Goal: Transaction & Acquisition: Download file/media

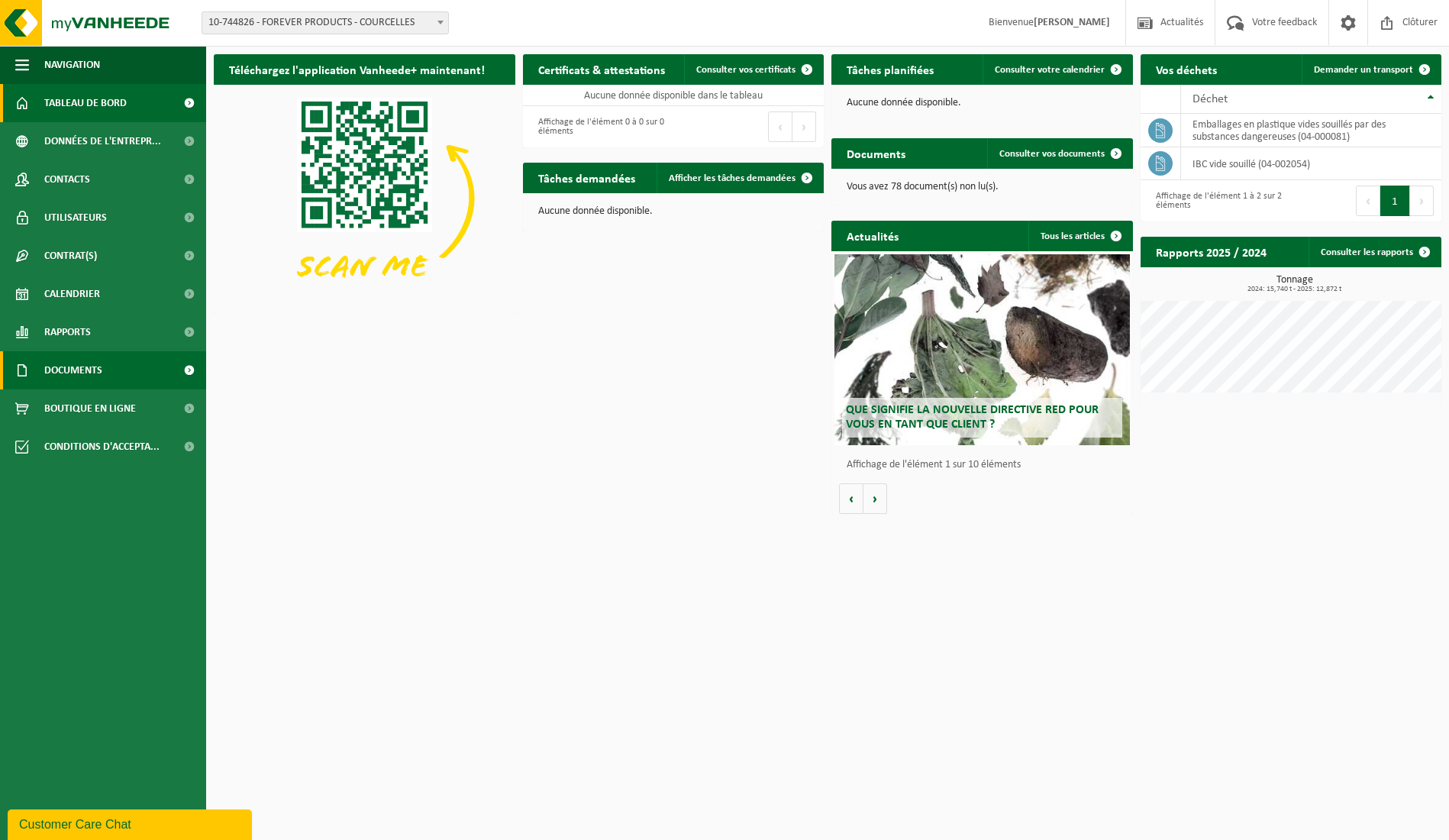
click at [114, 374] on link "Documents" at bounding box center [103, 371] width 206 height 38
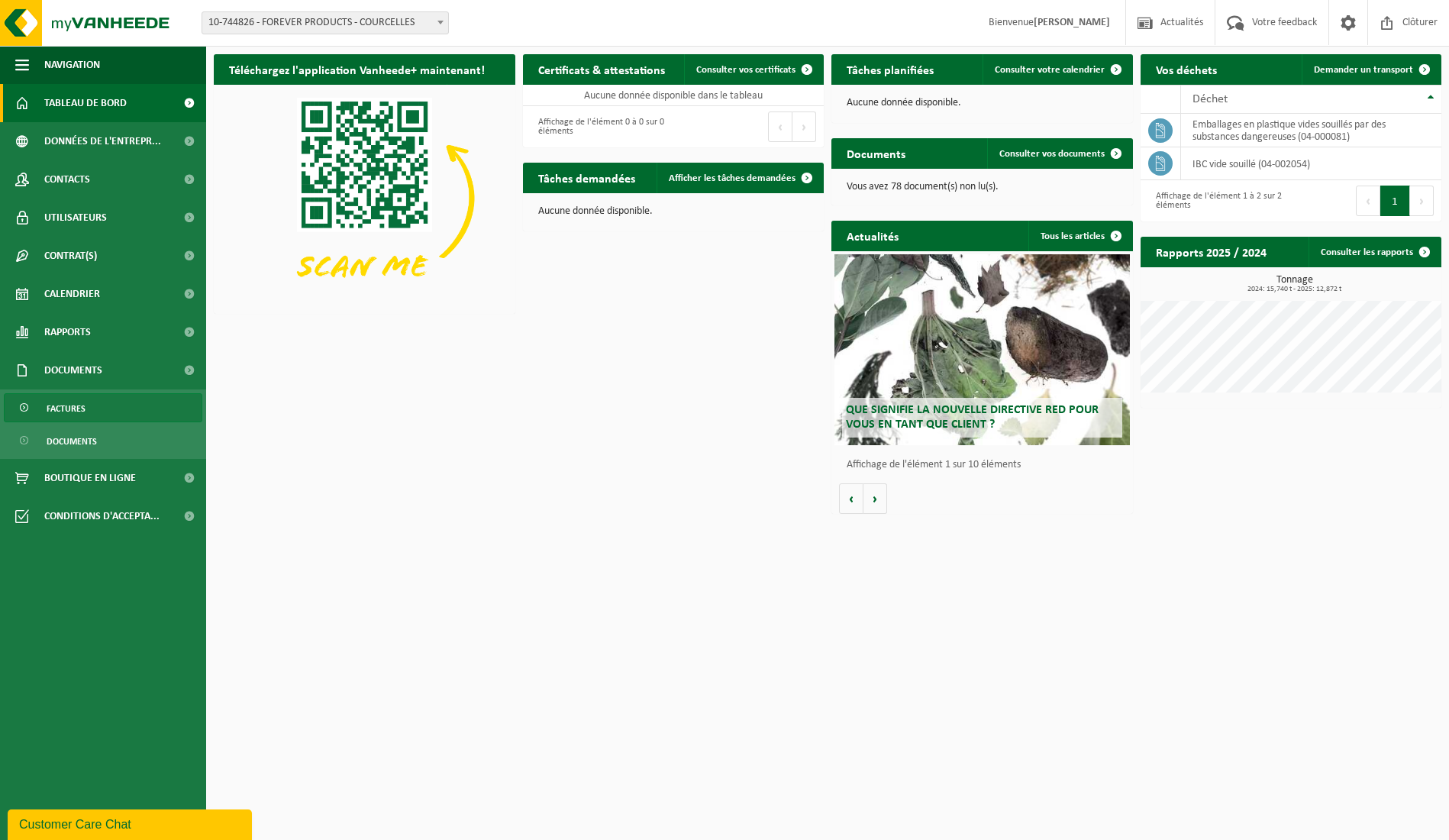
click at [80, 409] on span "Factures" at bounding box center [66, 408] width 39 height 29
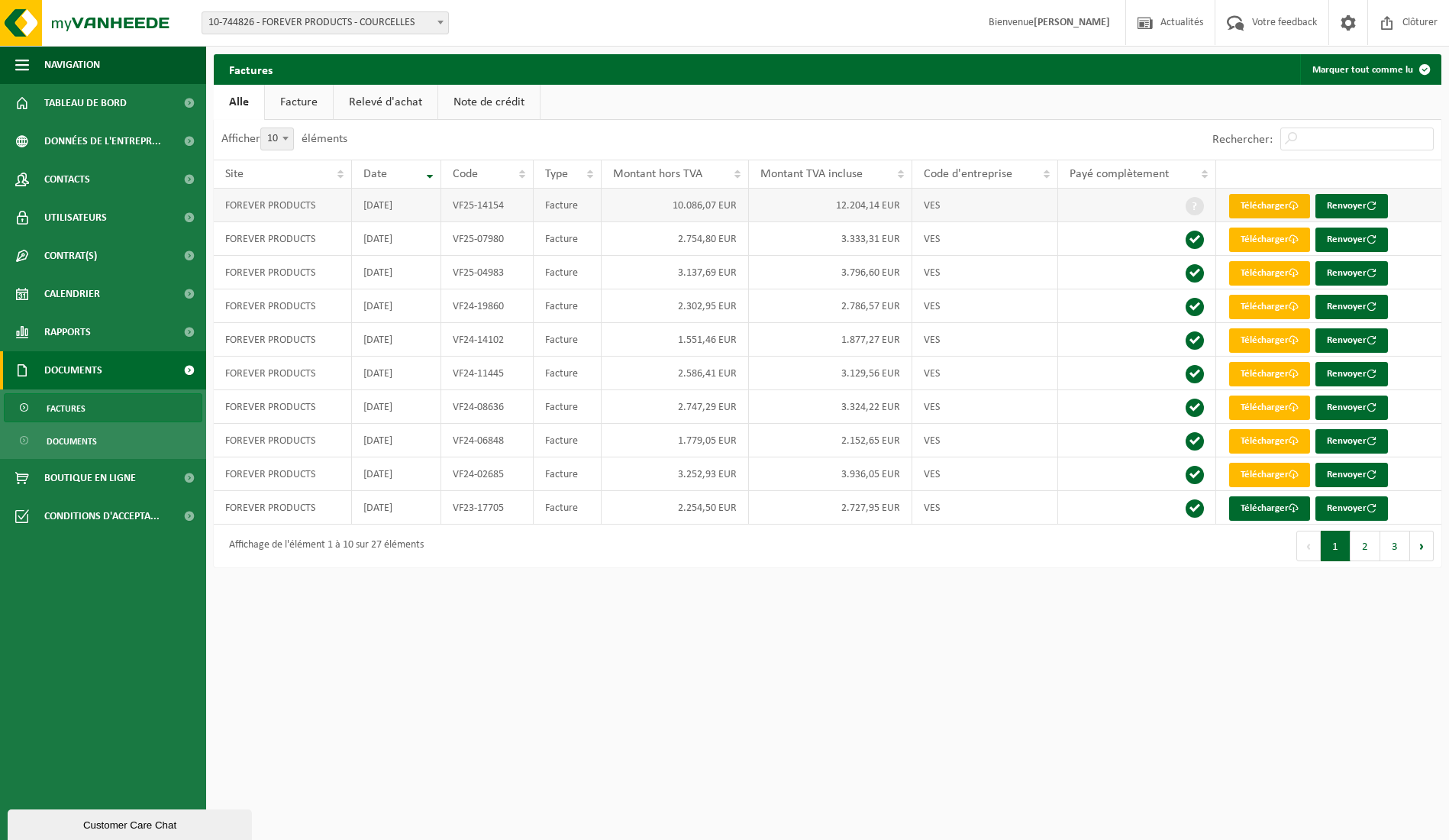
click at [1263, 212] on link "Télécharger" at bounding box center [1269, 206] width 81 height 25
click at [1363, 554] on button "2" at bounding box center [1366, 545] width 30 height 31
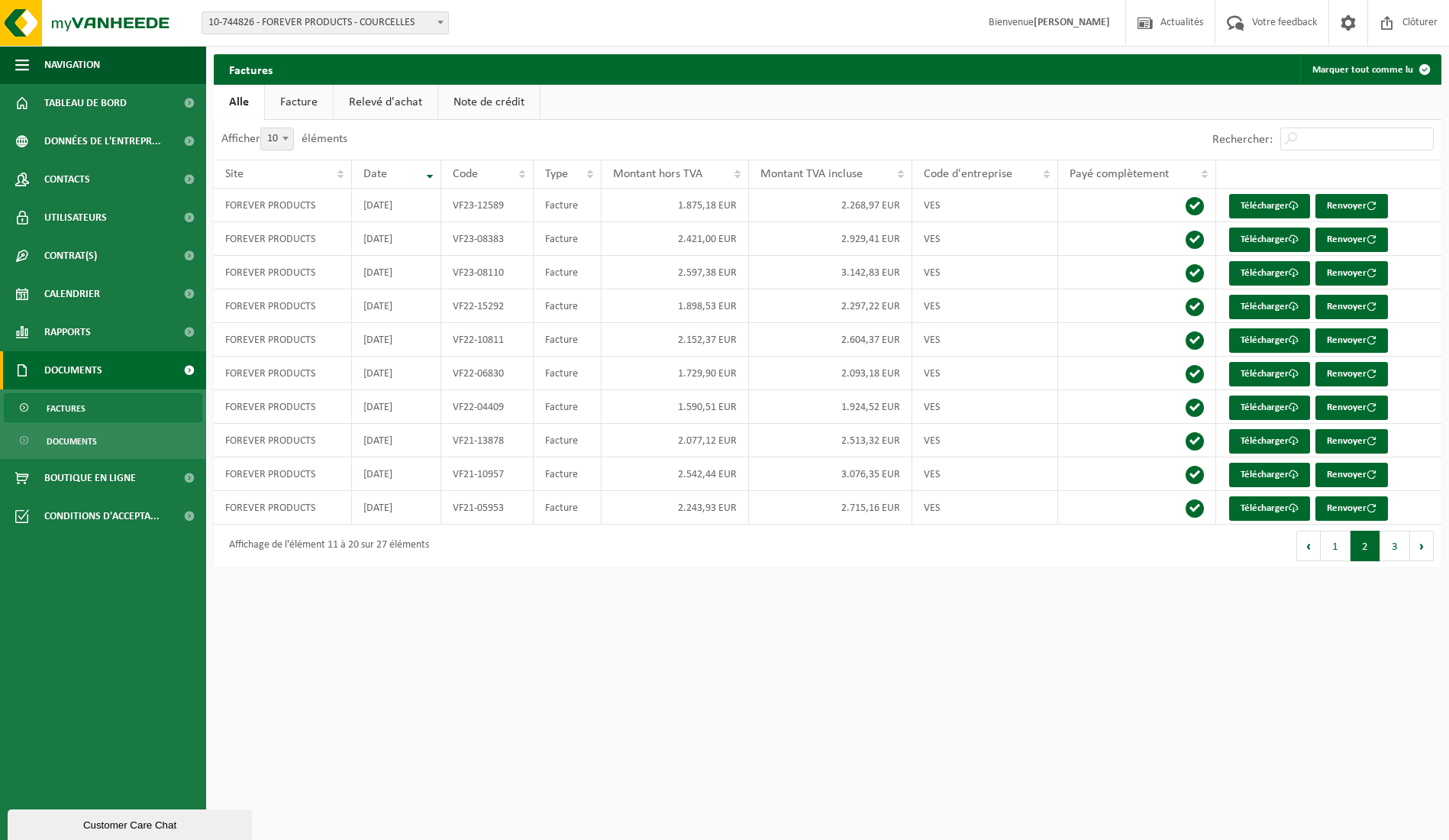
click at [1393, 548] on button "3" at bounding box center [1395, 545] width 30 height 31
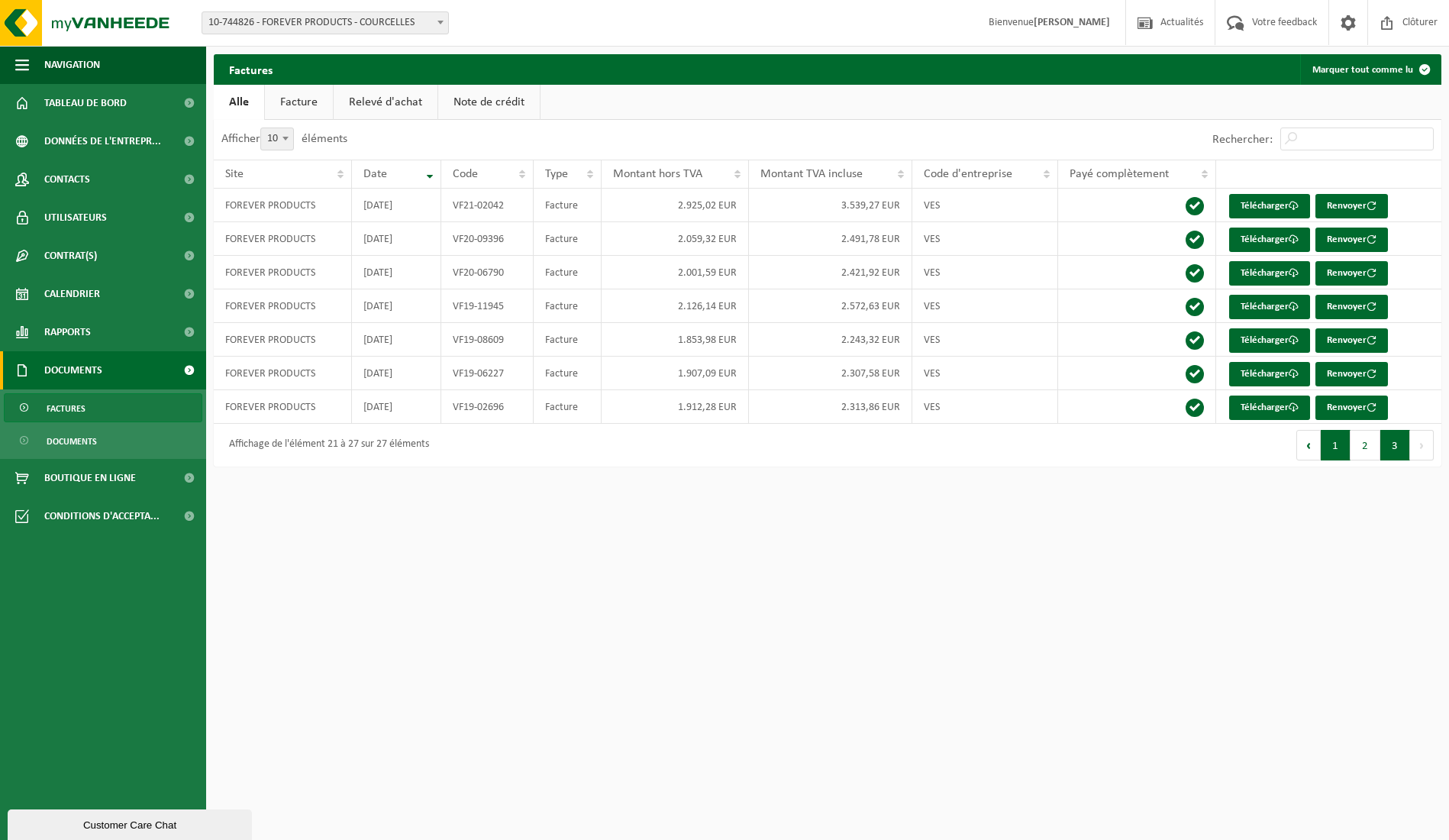
click at [1332, 452] on button "1" at bounding box center [1336, 445] width 30 height 31
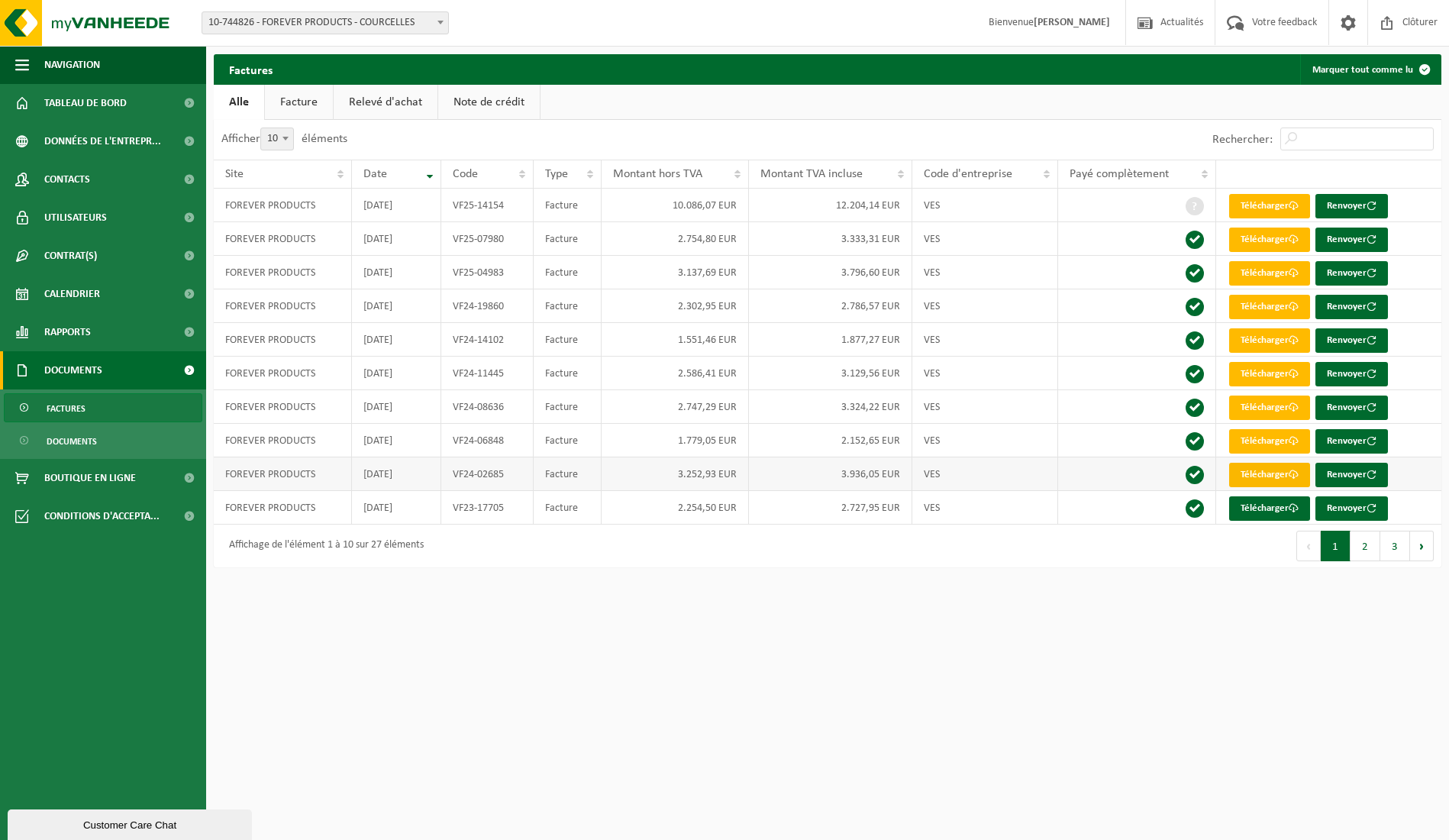
click at [1267, 476] on link "Télécharger" at bounding box center [1269, 474] width 81 height 25
